Goal: Transaction & Acquisition: Book appointment/travel/reservation

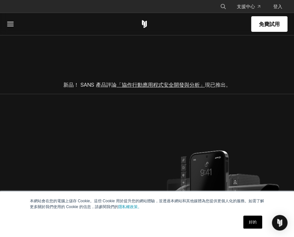
click at [251, 222] on font "好的" at bounding box center [253, 222] width 8 height 5
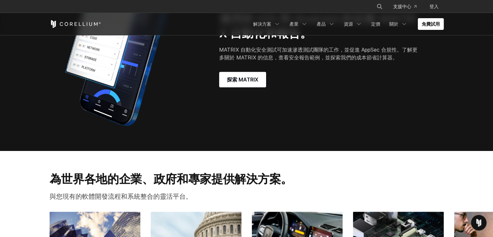
scroll to position [422, 0]
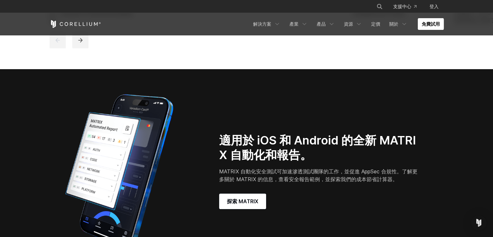
click at [293, 23] on font "免費試用" at bounding box center [431, 24] width 18 height 6
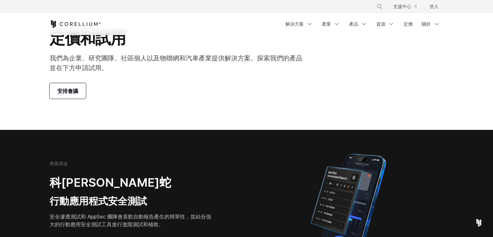
scroll to position [32, 0]
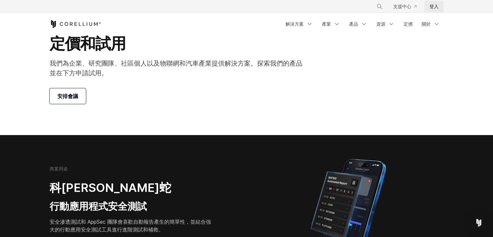
click at [435, 6] on font "登入" at bounding box center [434, 7] width 9 height 6
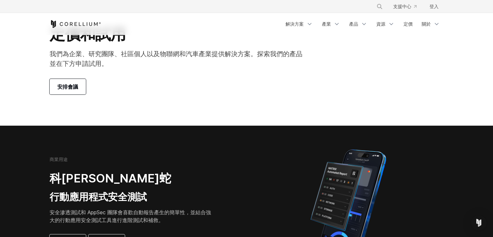
scroll to position [0, 0]
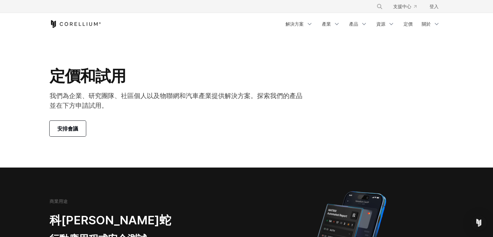
click at [78, 124] on link "安排會議" at bounding box center [68, 129] width 36 height 16
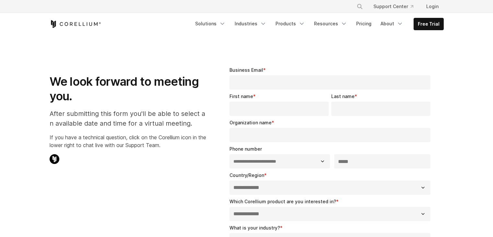
select select "**"
